Goal: Find specific page/section: Find specific page/section

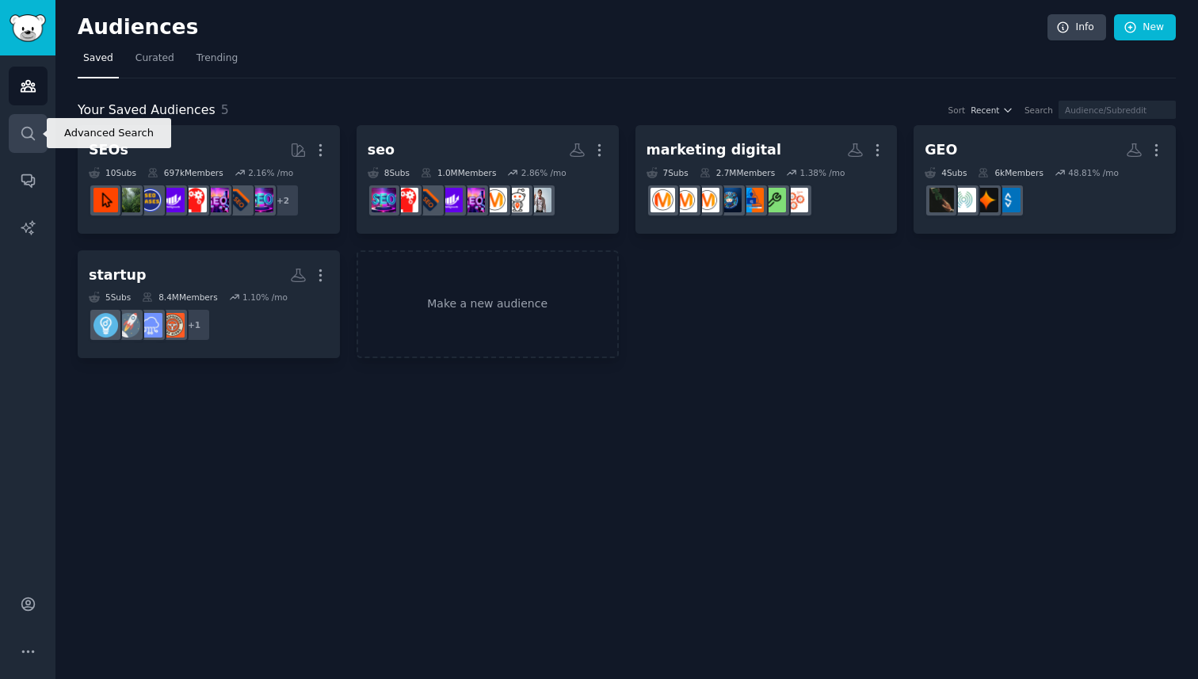
click at [19, 143] on link "Search" at bounding box center [28, 133] width 39 height 39
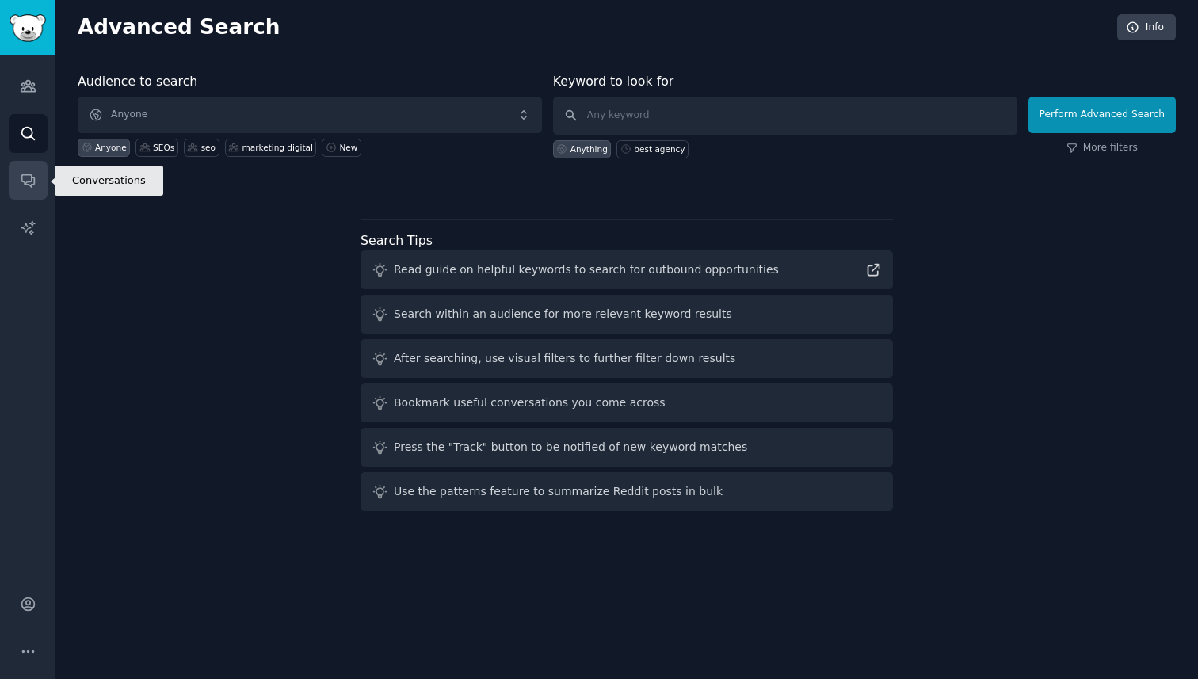
click at [23, 165] on link "Conversations" at bounding box center [28, 180] width 39 height 39
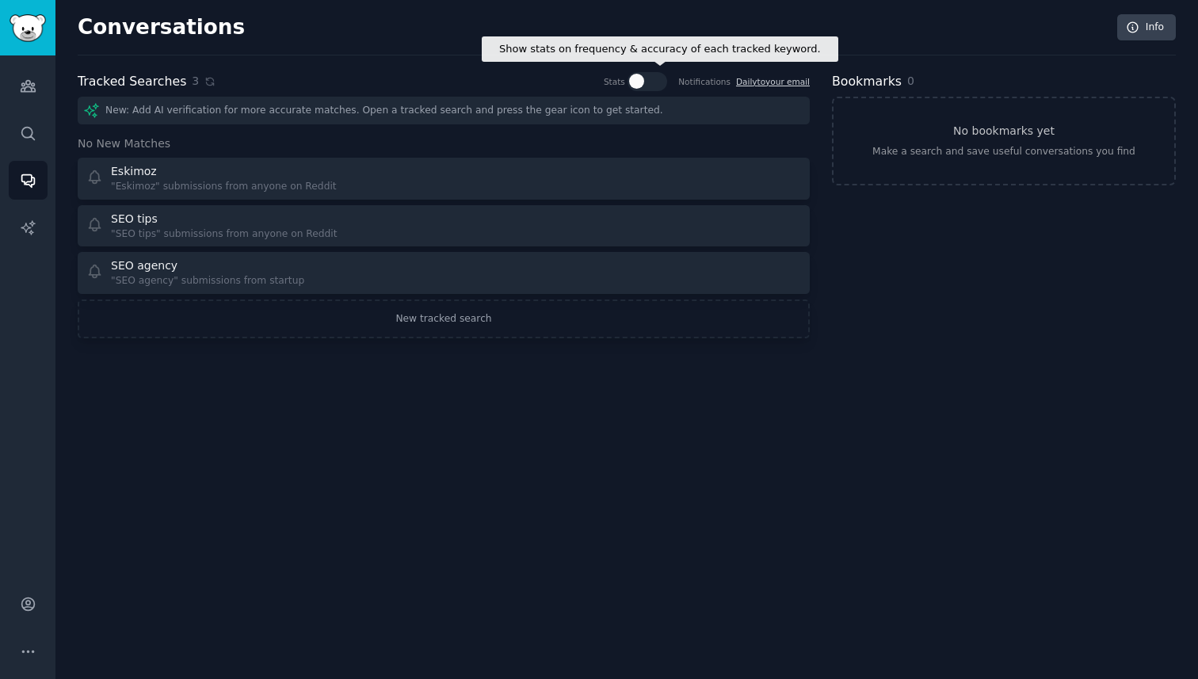
click at [648, 83] on div at bounding box center [648, 81] width 40 height 19
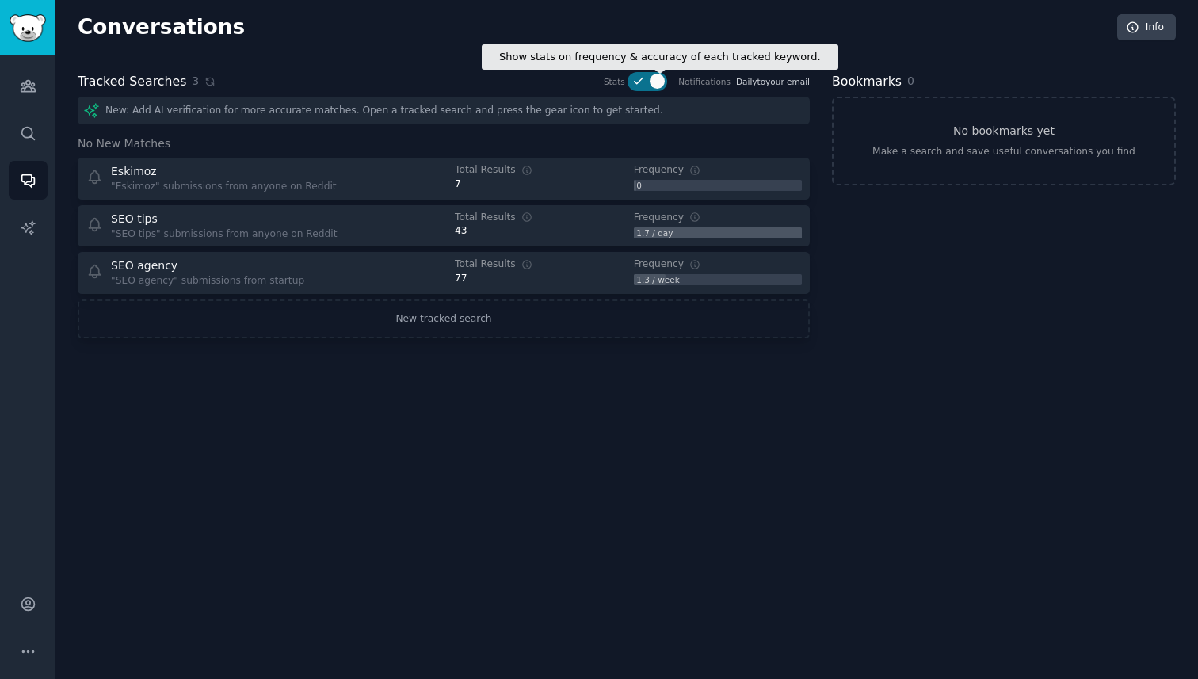
click at [639, 83] on icon at bounding box center [639, 81] width 8 height 6
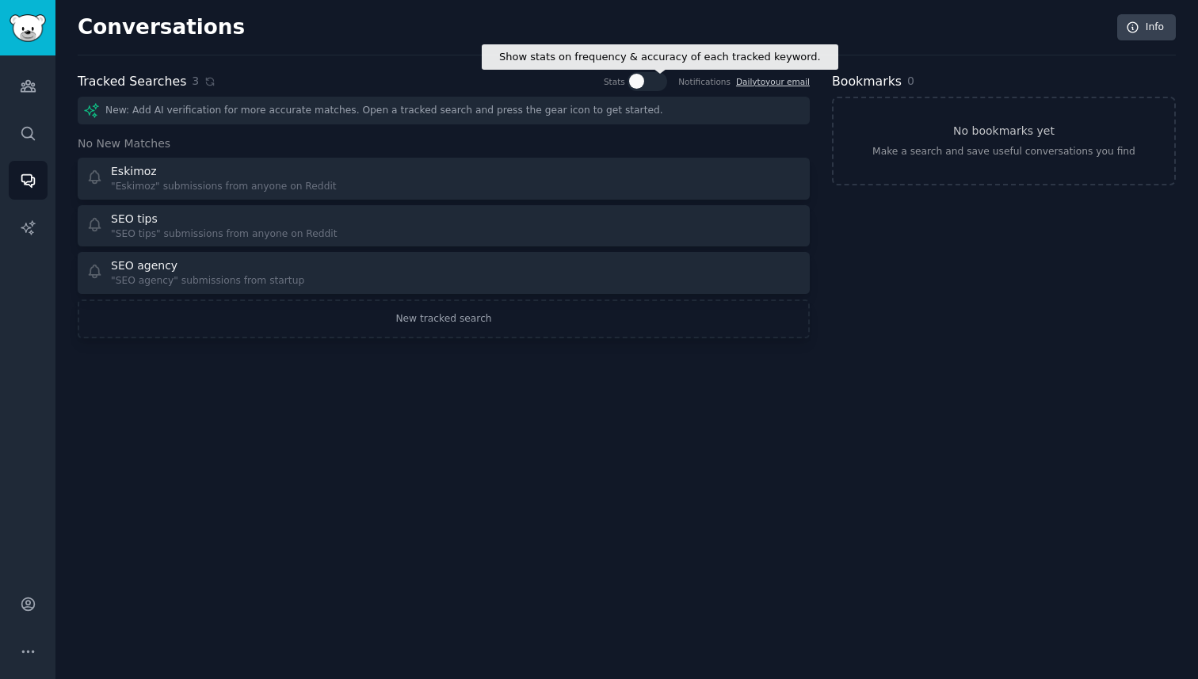
click at [630, 85] on div at bounding box center [648, 81] width 40 height 19
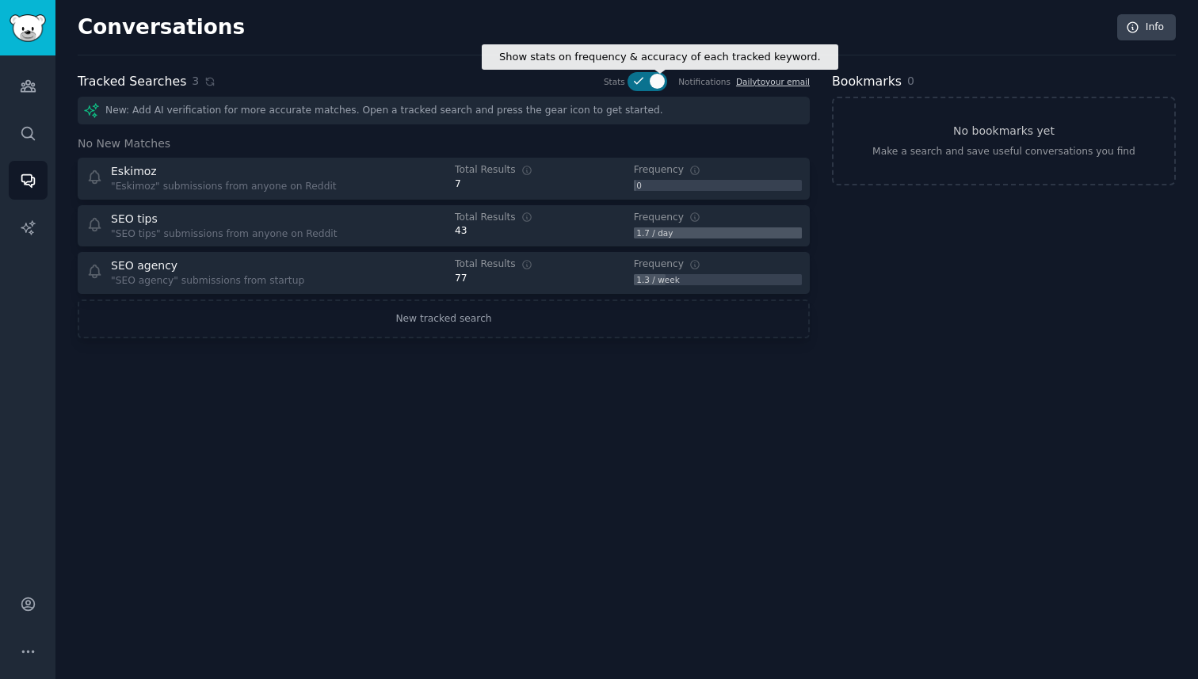
click at [630, 85] on div at bounding box center [648, 81] width 40 height 19
checkbox input "false"
